Goal: Download file/media

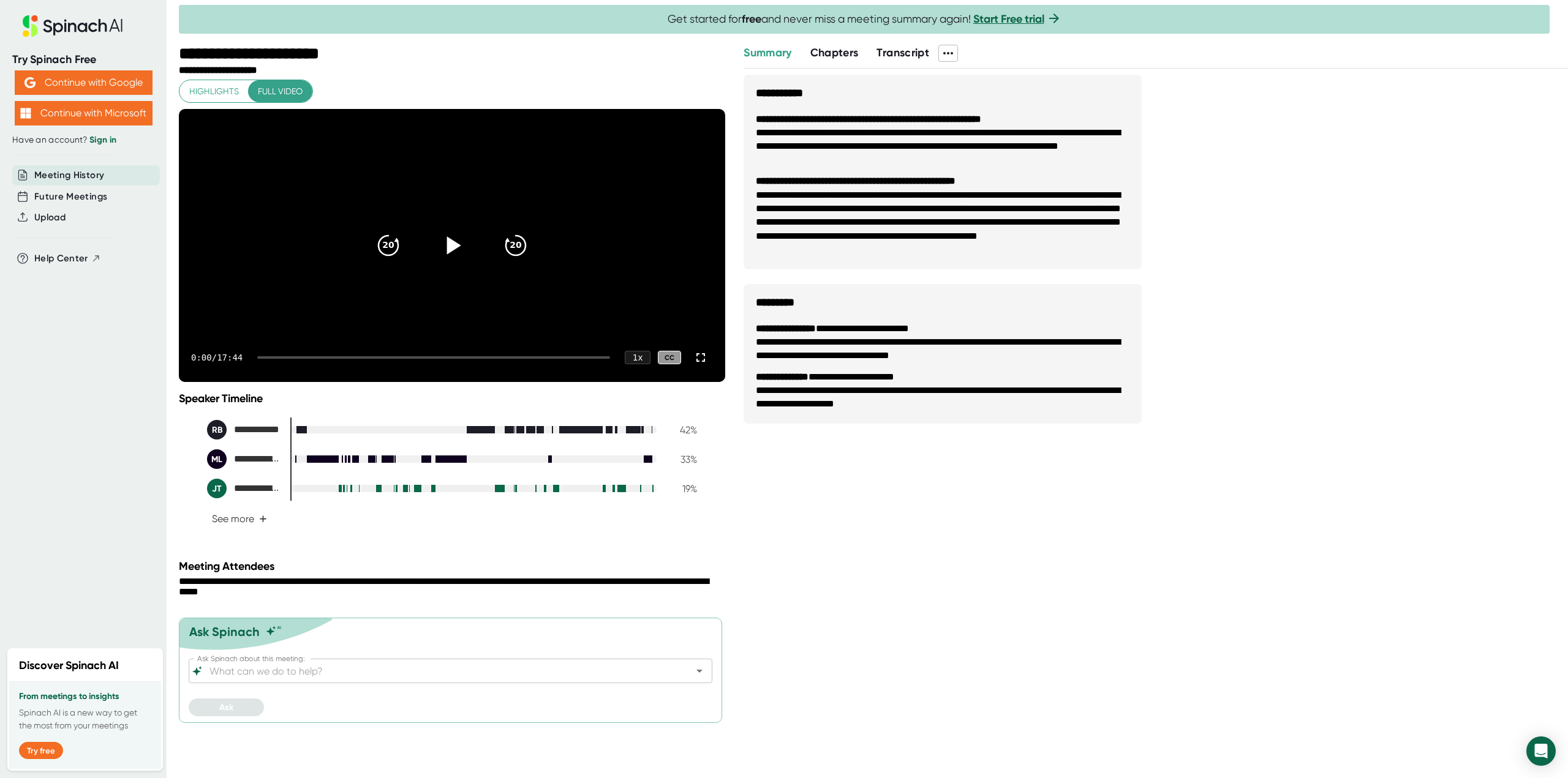
click at [454, 261] on icon at bounding box center [452, 246] width 31 height 31
click at [463, 261] on icon at bounding box center [452, 246] width 31 height 31
click at [454, 261] on icon at bounding box center [452, 246] width 31 height 31
click at [632, 365] on div "1 x" at bounding box center [638, 358] width 27 height 14
click at [643, 292] on li "1.5 x" at bounding box center [638, 288] width 46 height 20
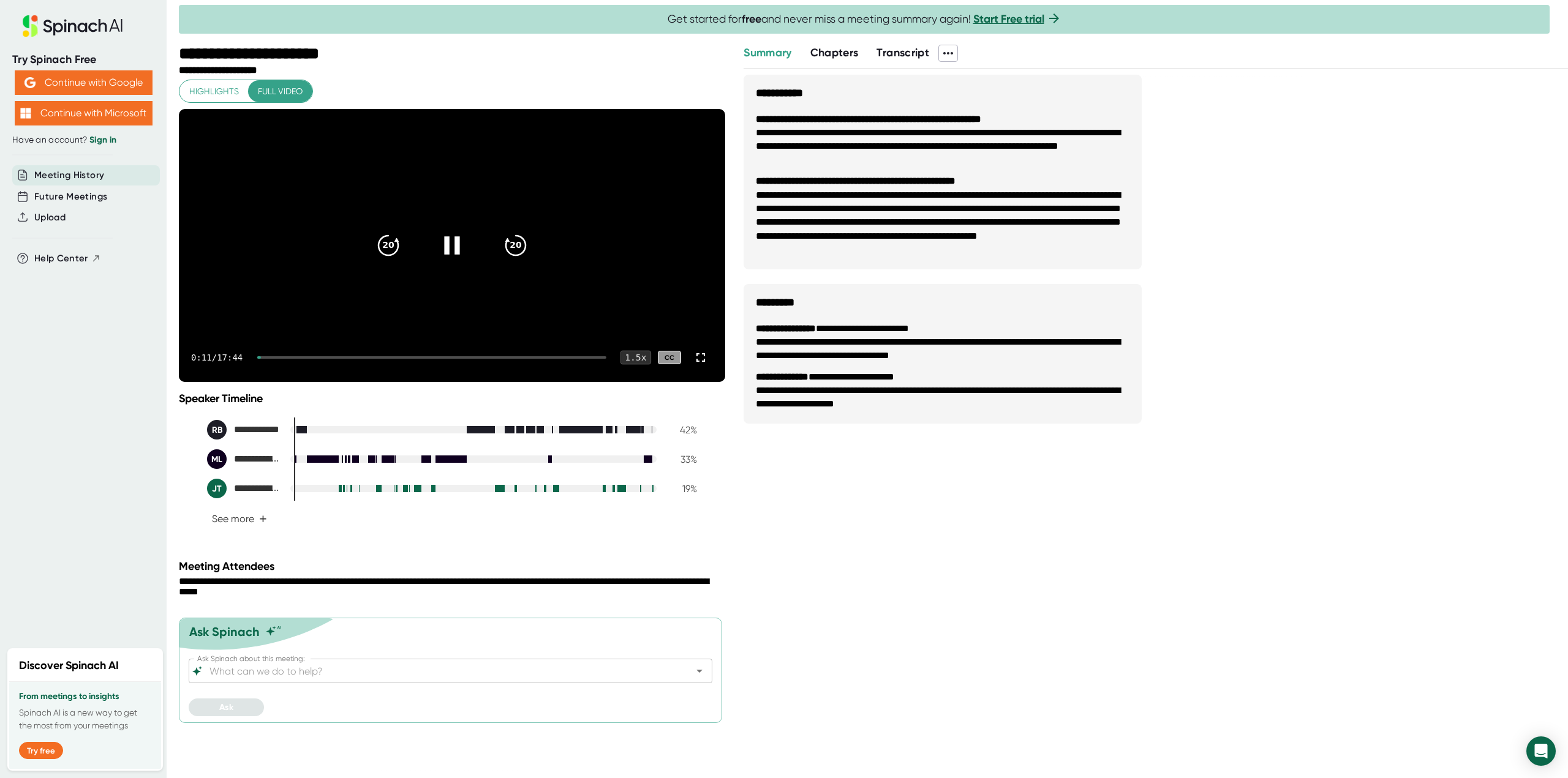
click at [645, 365] on div "1.5 x" at bounding box center [636, 358] width 31 height 14
click at [640, 332] on li "2 x" at bounding box center [638, 328] width 46 height 20
click at [702, 365] on icon at bounding box center [701, 358] width 15 height 15
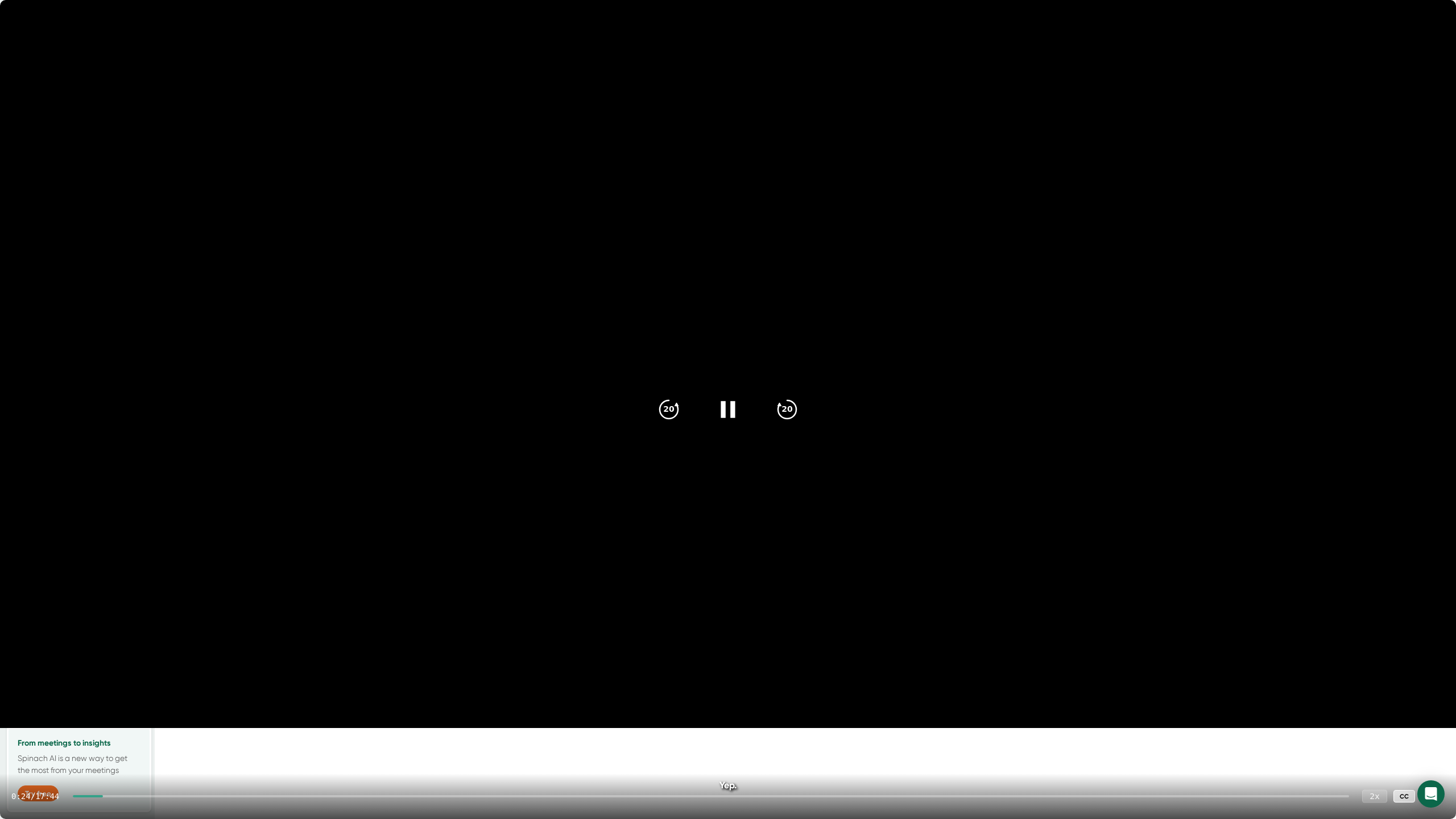
click at [1379, 722] on div "2 x" at bounding box center [1375, 796] width 25 height 13
click at [1374, 722] on div "2 x" at bounding box center [1375, 796] width 25 height 13
click at [1375, 722] on div "2 x" at bounding box center [1375, 796] width 25 height 13
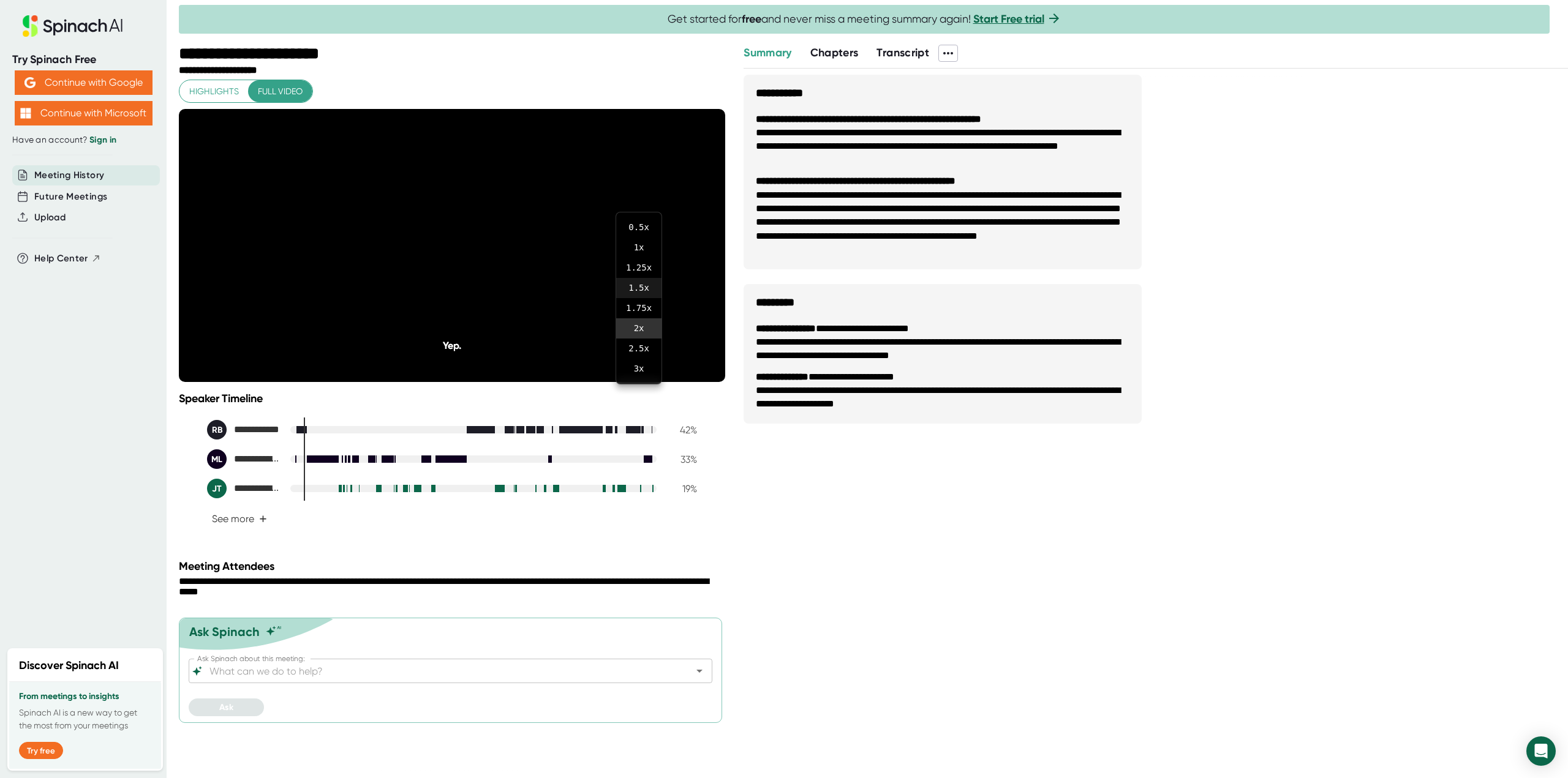
click at [643, 287] on li "1.5 x" at bounding box center [638, 288] width 46 height 20
click at [705, 365] on icon at bounding box center [701, 358] width 15 height 15
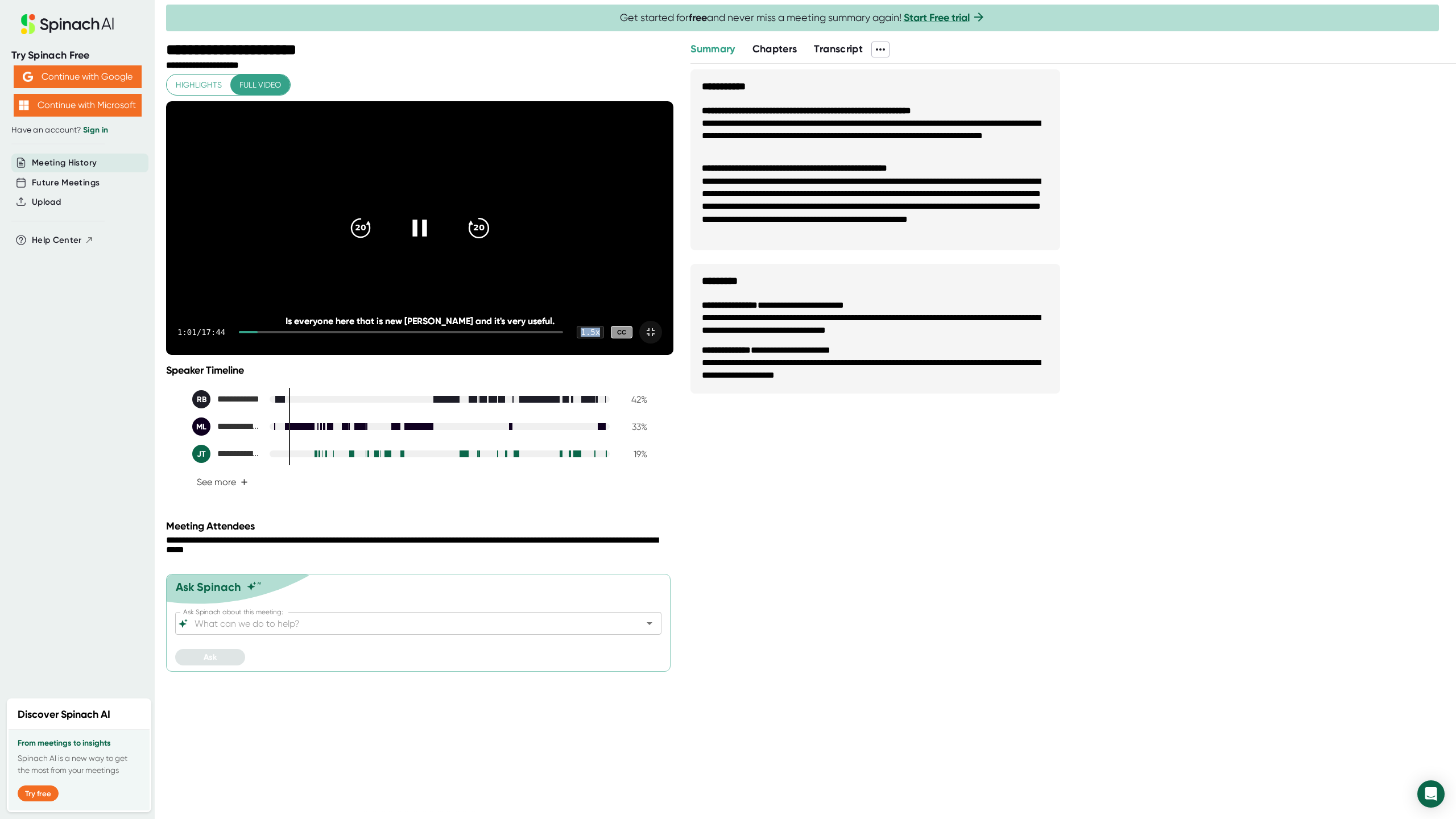
click at [493, 242] on icon "20" at bounding box center [479, 228] width 29 height 29
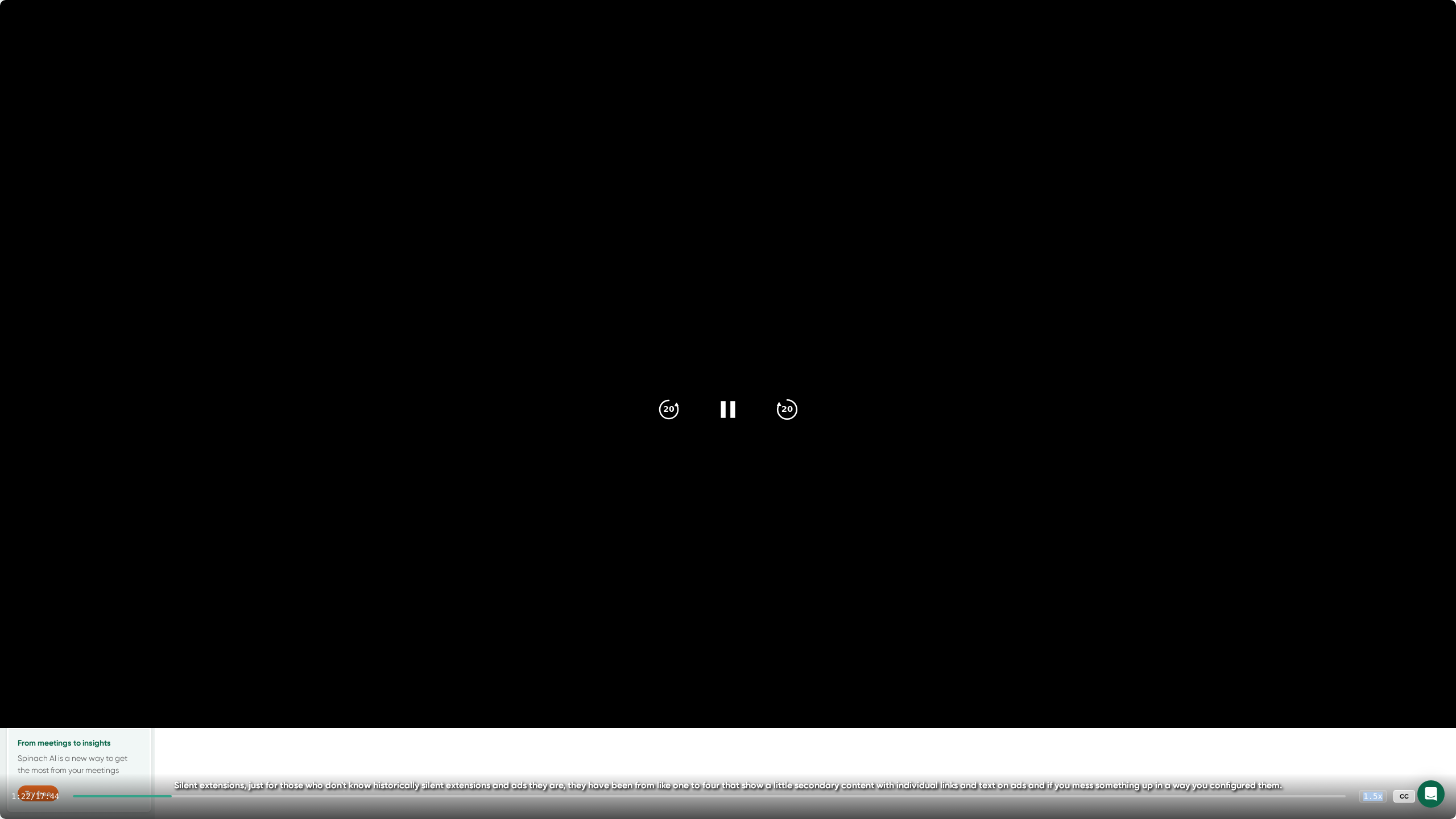
click at [786, 403] on icon "20" at bounding box center [787, 410] width 29 height 29
click at [798, 408] on icon "20" at bounding box center [787, 410] width 29 height 29
click at [797, 408] on icon at bounding box center [787, 410] width 20 height 20
click at [798, 408] on icon "20" at bounding box center [787, 410] width 29 height 29
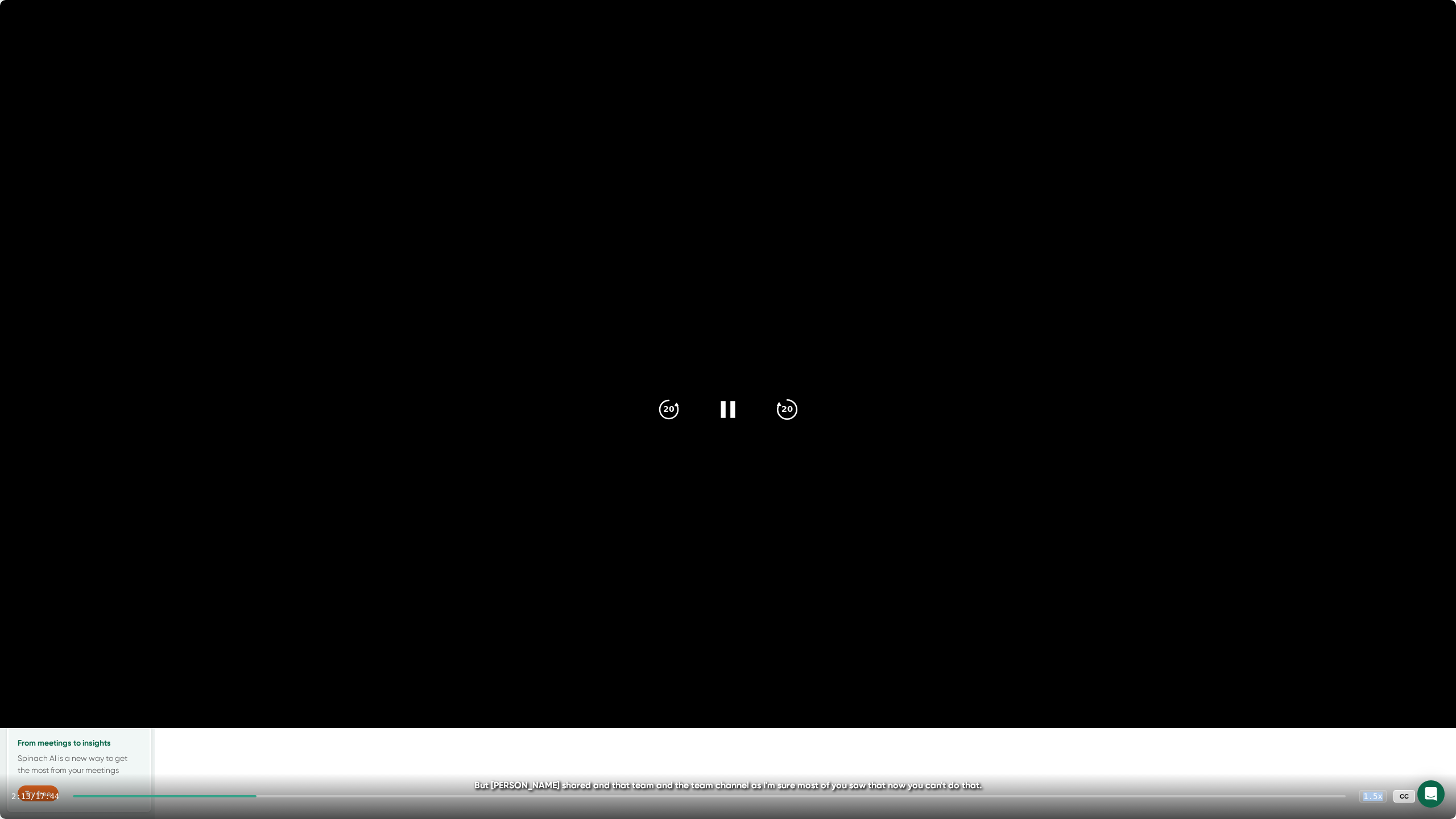
click at [798, 408] on icon "20" at bounding box center [787, 410] width 29 height 29
click at [798, 408] on icon "20" at bounding box center [787, 410] width 29 height 29
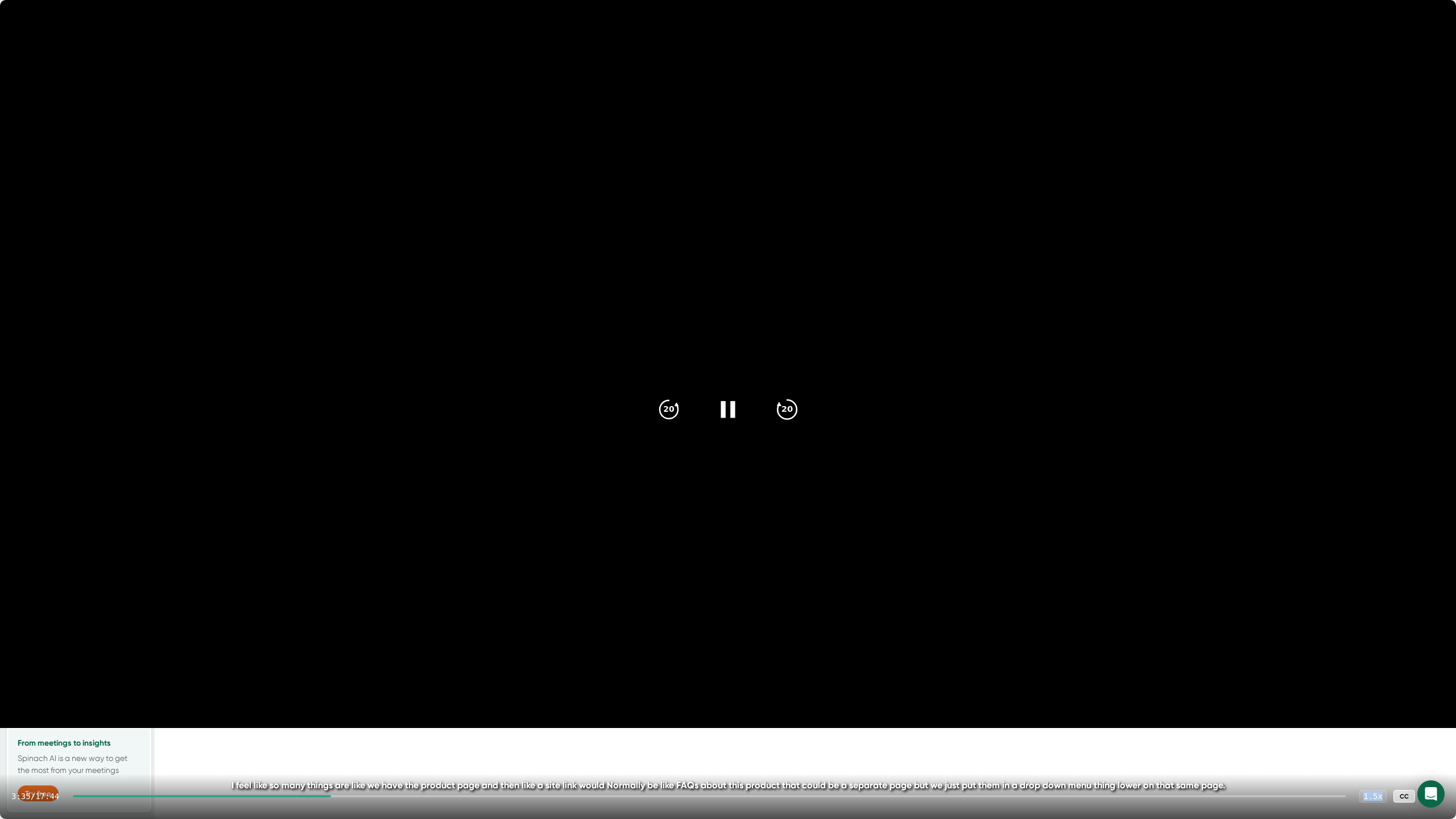
click at [798, 408] on icon "20" at bounding box center [787, 410] width 29 height 29
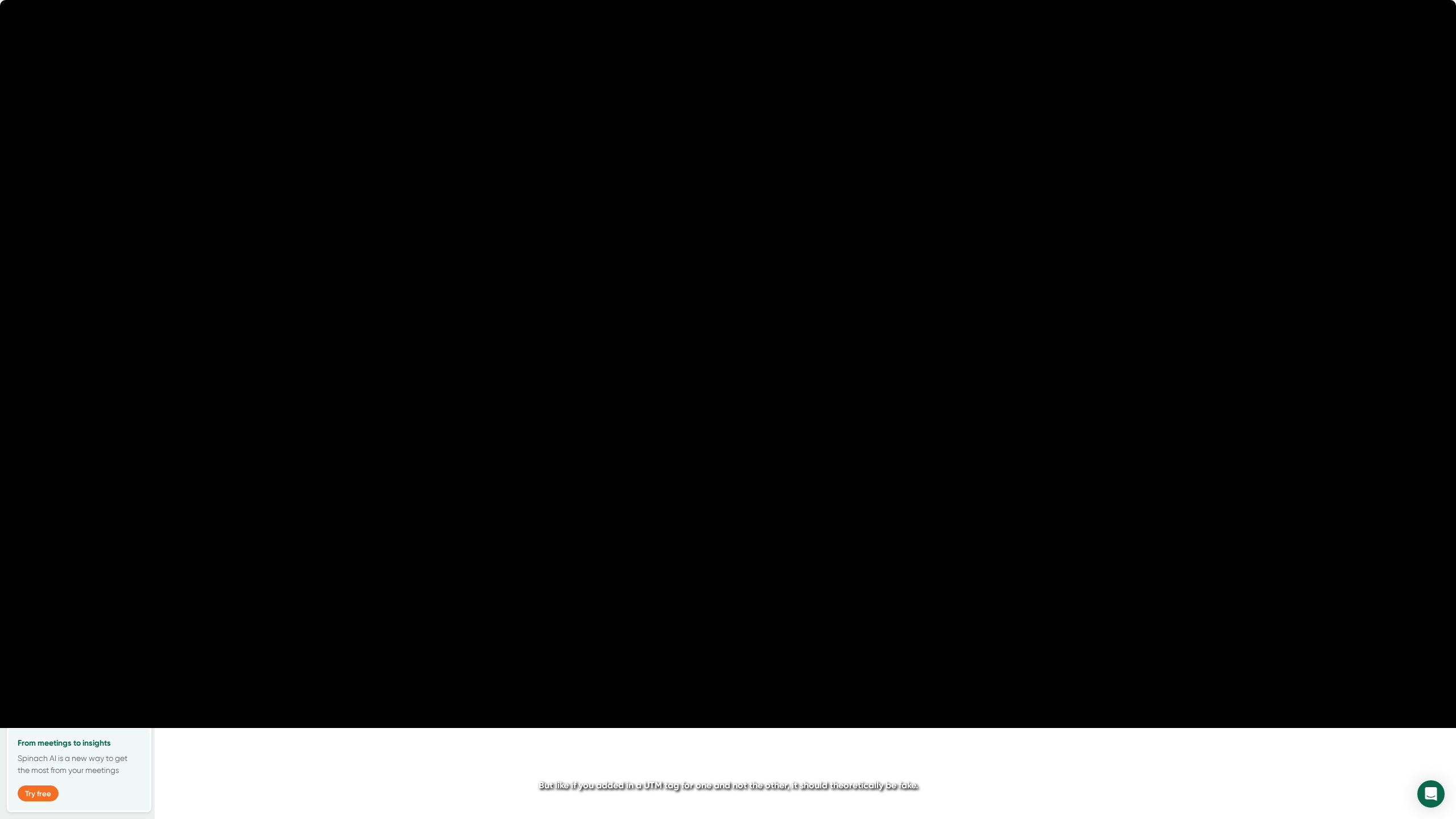
click at [798, 408] on icon "20" at bounding box center [787, 410] width 29 height 29
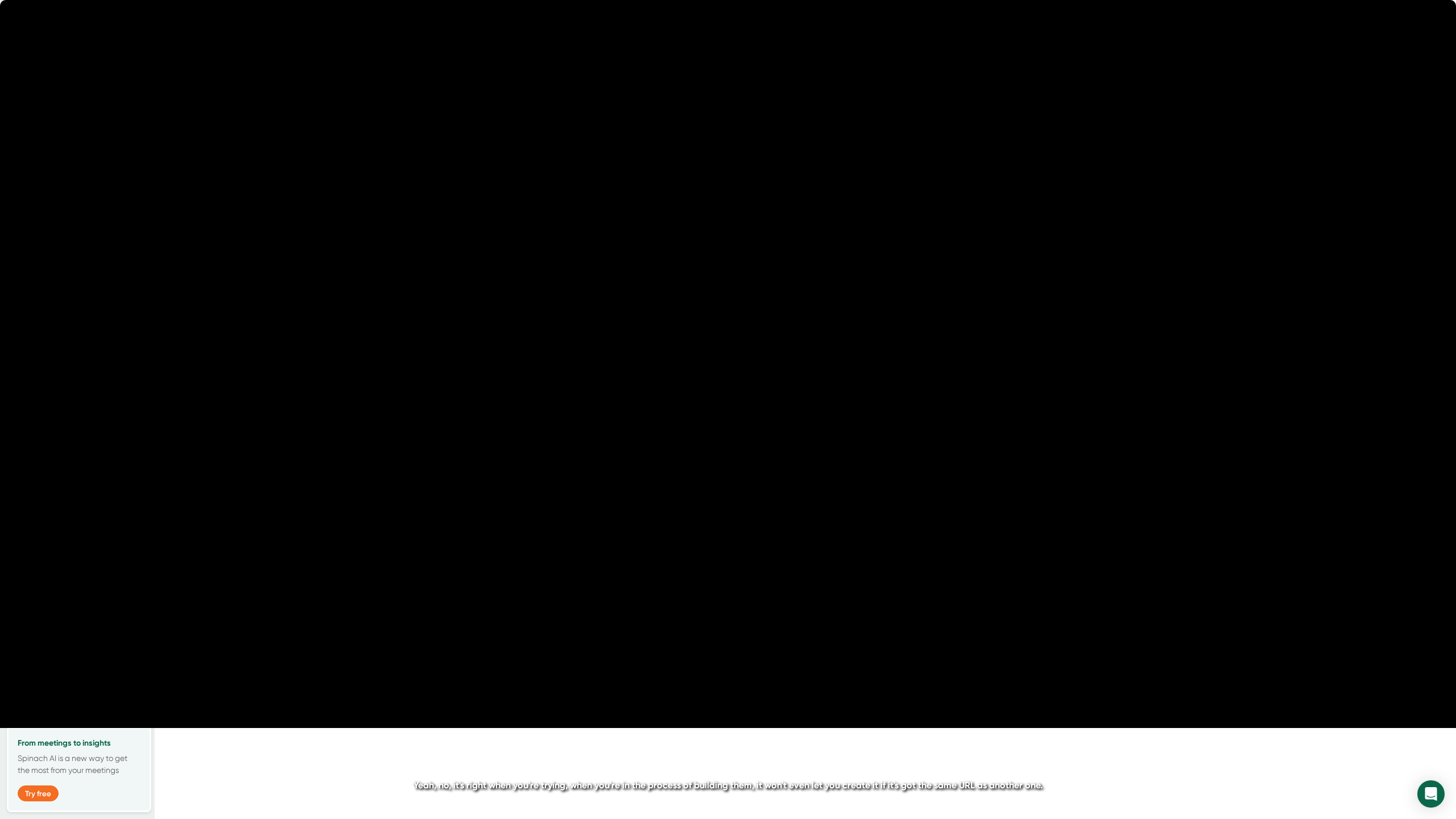
click at [798, 408] on icon "20" at bounding box center [787, 410] width 29 height 29
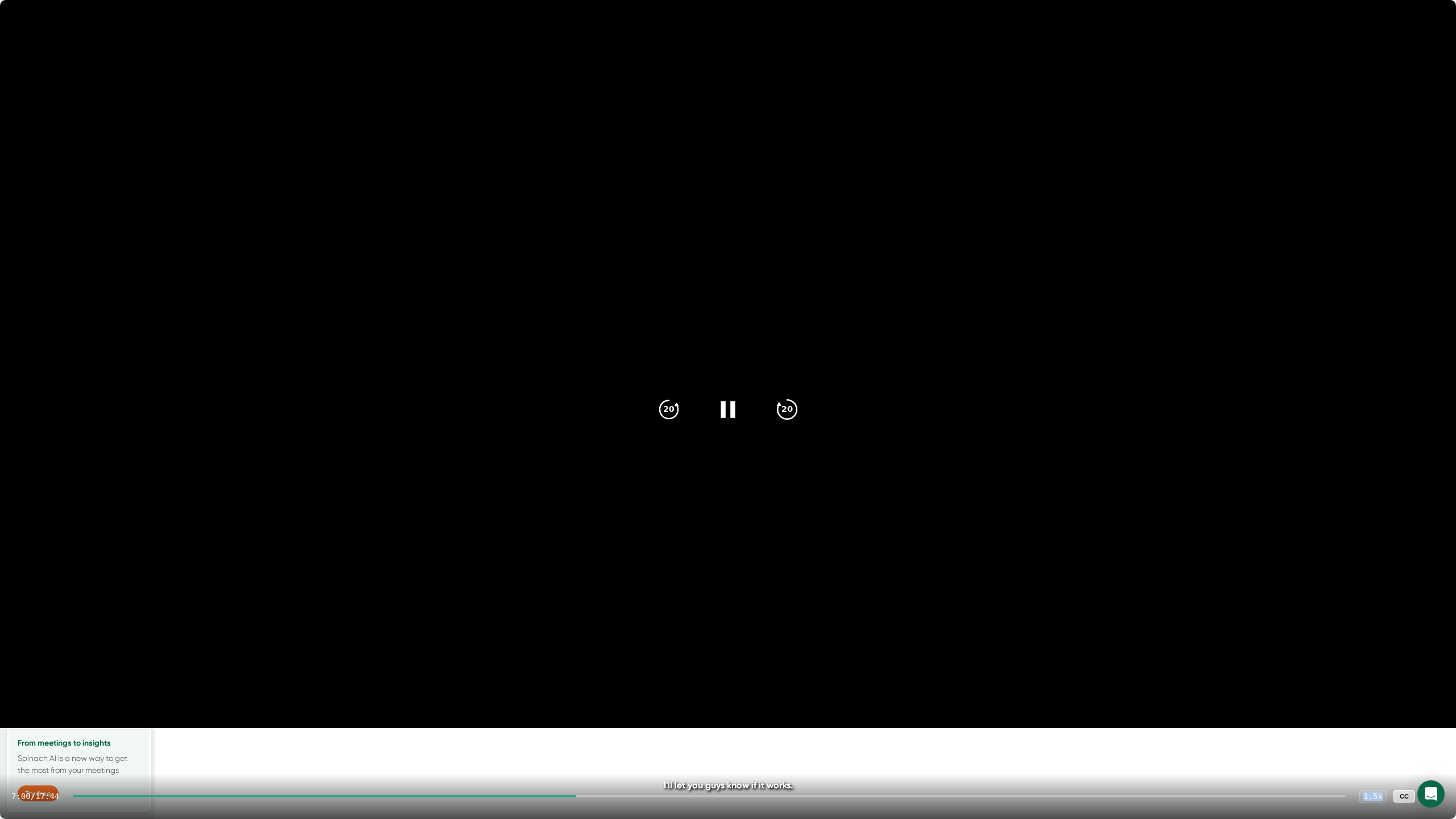
click at [800, 409] on icon "20" at bounding box center [787, 410] width 29 height 29
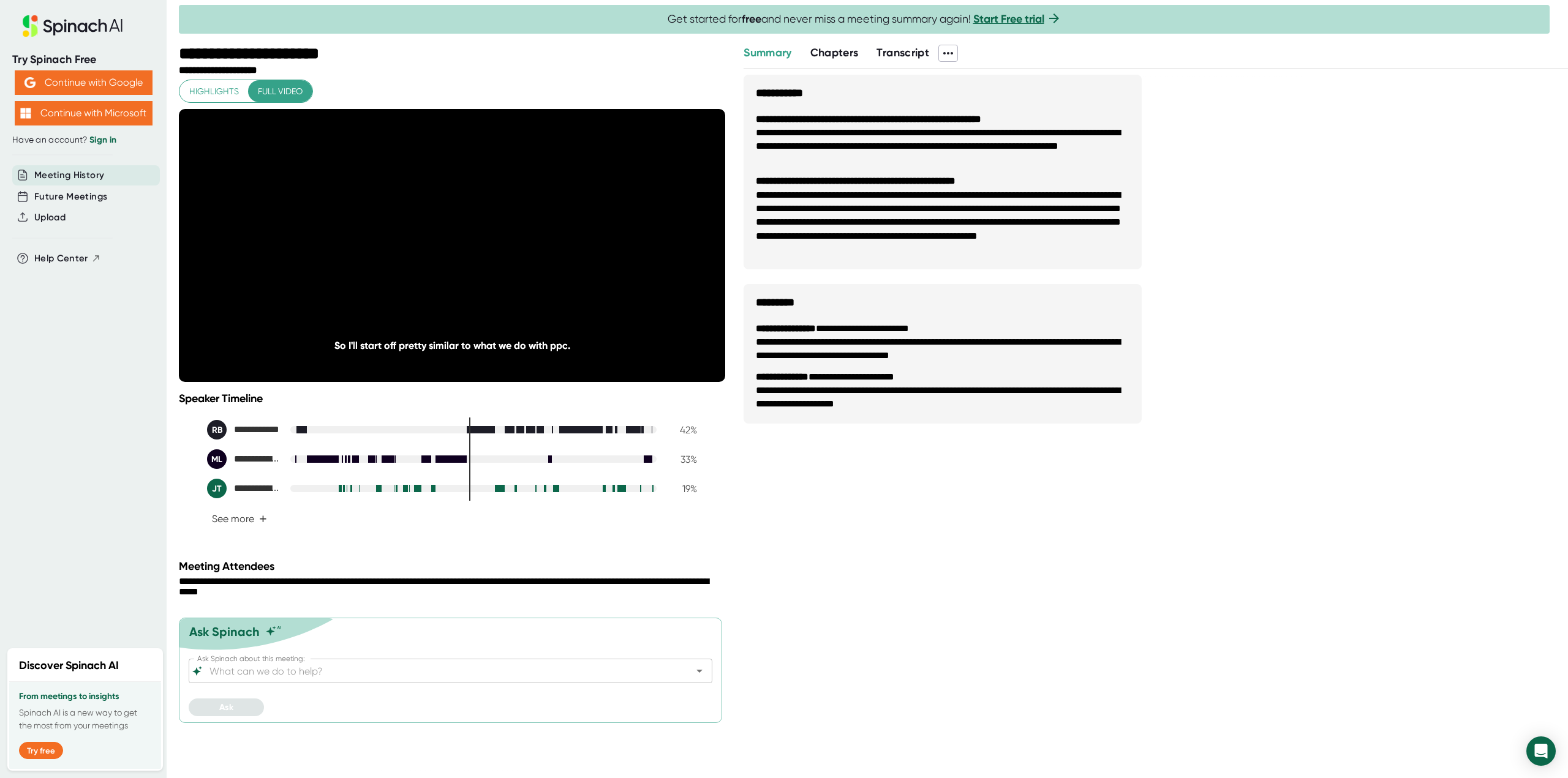
click at [955, 56] on icon at bounding box center [948, 53] width 15 height 15
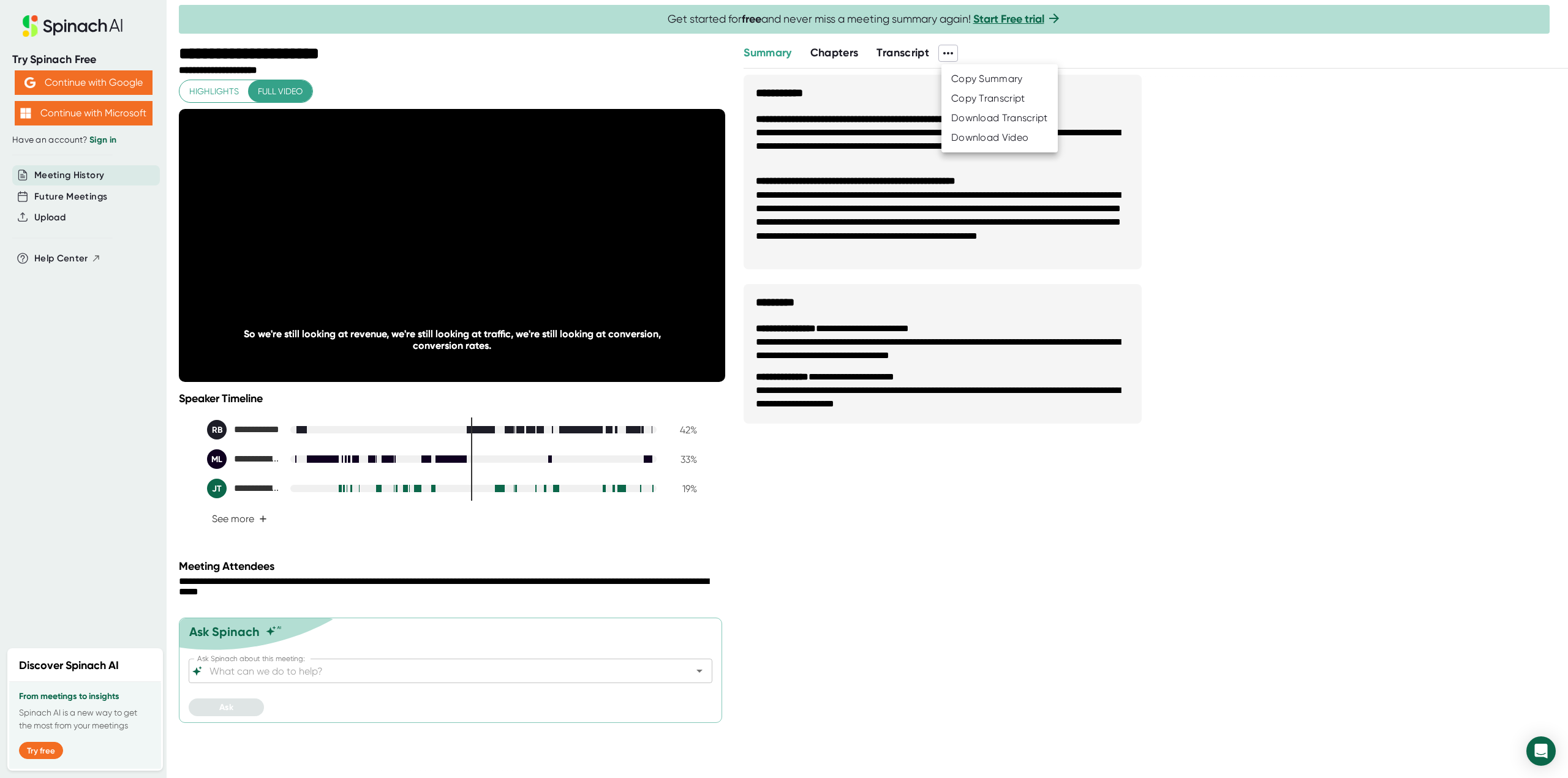
click at [965, 132] on div "Download Video" at bounding box center [990, 138] width 77 height 13
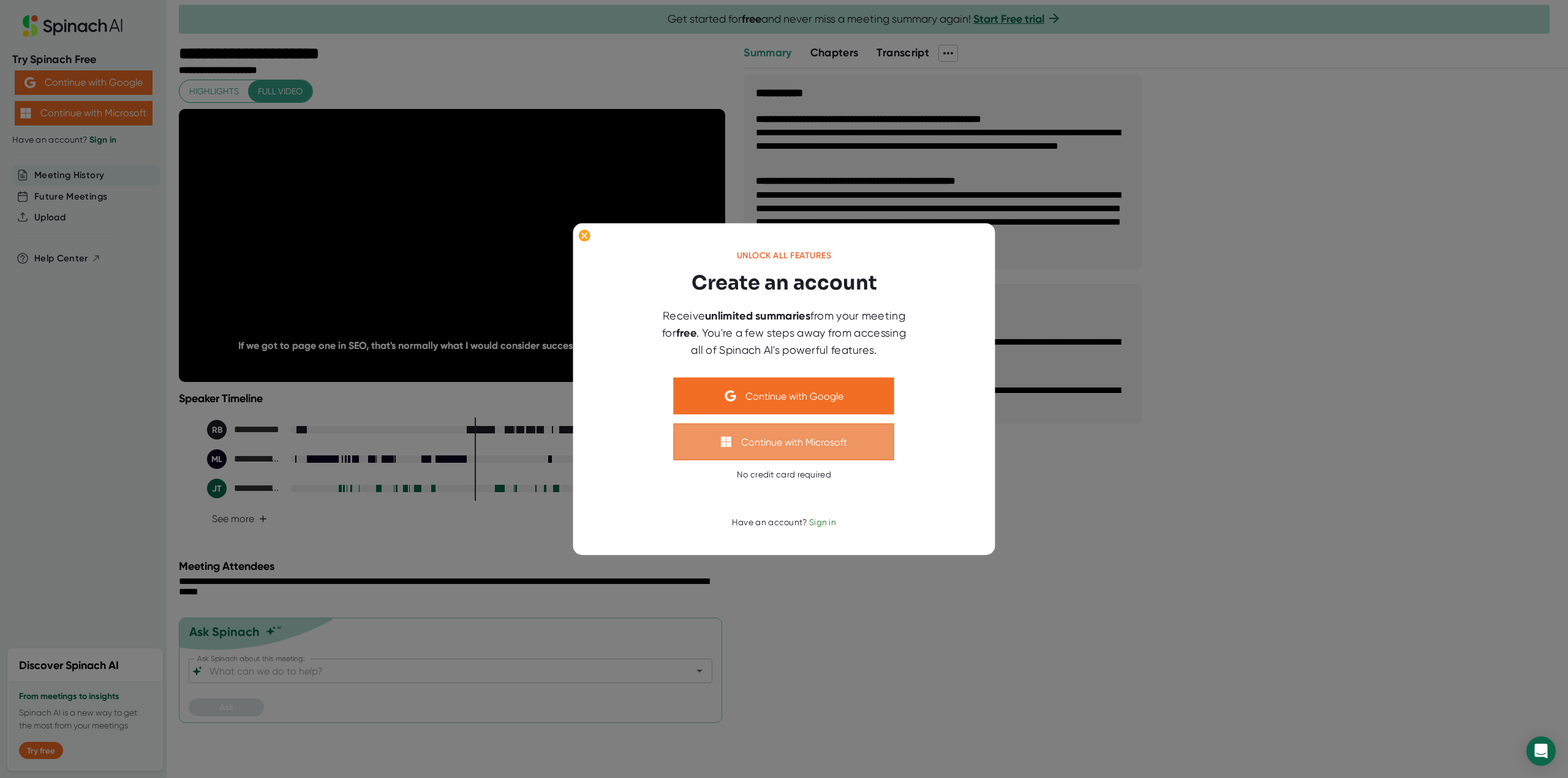
drag, startPoint x: 801, startPoint y: 389, endPoint x: 812, endPoint y: 444, distance: 56.1
click at [812, 444] on div "Unlock all features Create an account Receive unlimited summaries from your mee…" at bounding box center [784, 389] width 368 height 278
click at [812, 444] on button "Continue with Microsoft" at bounding box center [784, 442] width 220 height 37
